Goal: Task Accomplishment & Management: Manage account settings

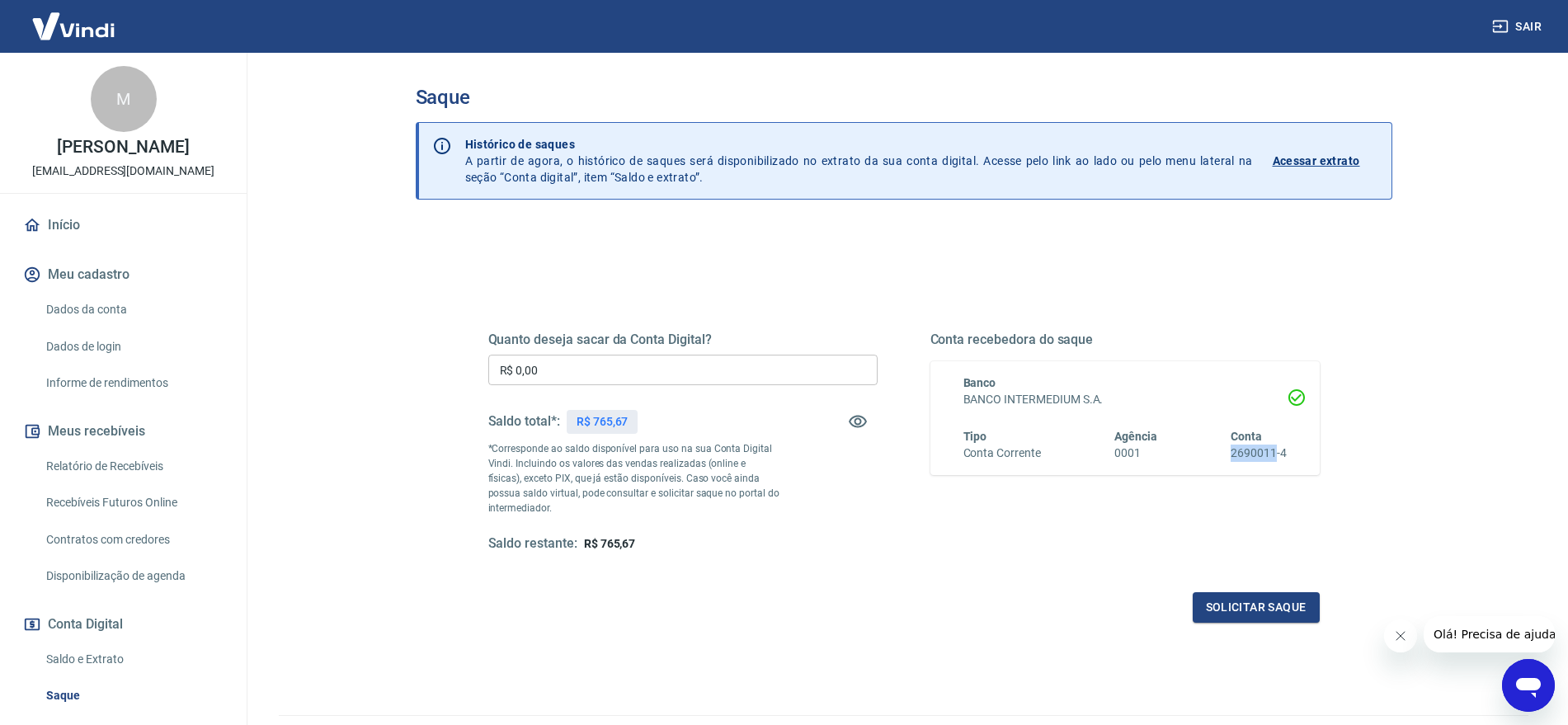
drag, startPoint x: 1233, startPoint y: 453, endPoint x: 1278, endPoint y: 455, distance: 45.0
click at [1278, 455] on h6 "2690011-4" at bounding box center [1258, 453] width 56 height 17
copy h6 "2690011"
